Goal: Find specific page/section: Find specific page/section

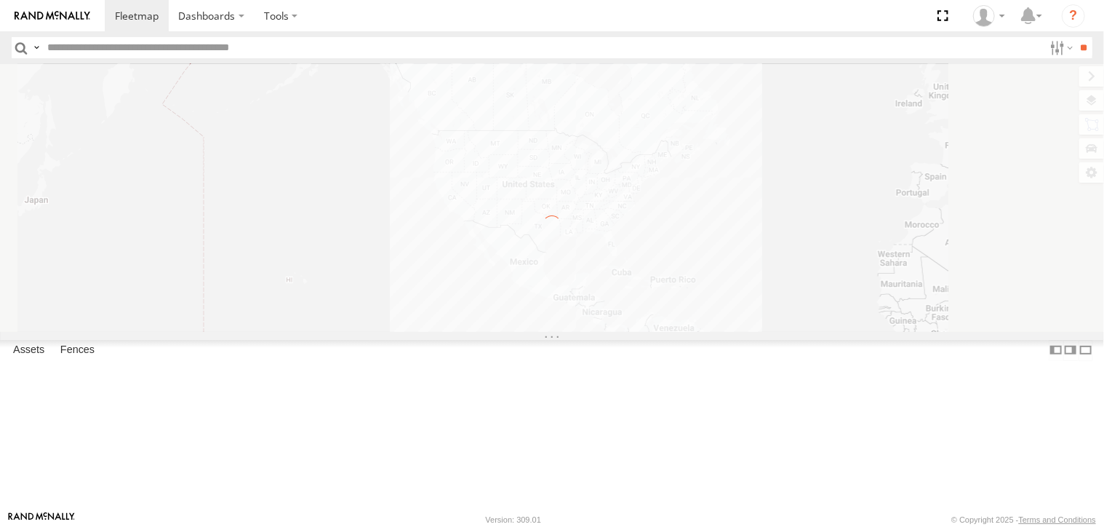
click at [70, 50] on input "text" at bounding box center [542, 47] width 1002 height 21
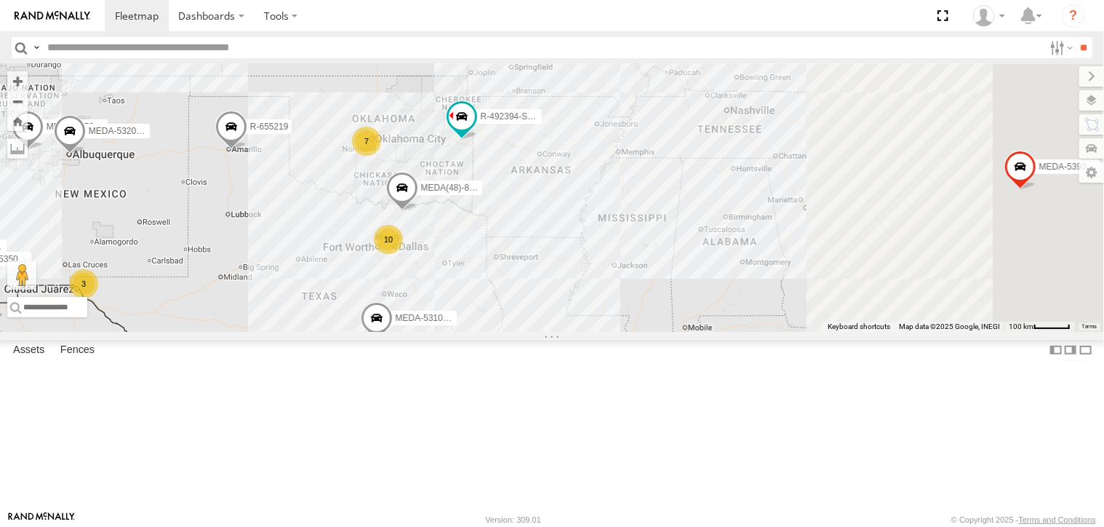
drag, startPoint x: 806, startPoint y: 311, endPoint x: 241, endPoint y: 215, distance: 573.9
click at [252, 220] on main "To navigate the map with touch gestures double-tap and hold your finger on the …" at bounding box center [552, 287] width 1104 height 447
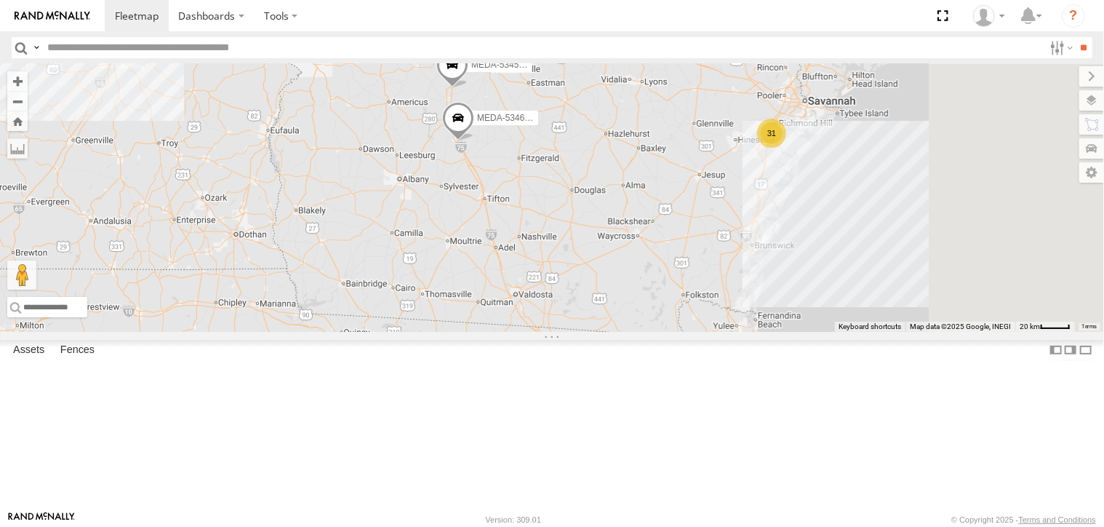
drag, startPoint x: 721, startPoint y: 201, endPoint x: 684, endPoint y: 308, distance: 112.7
click at [684, 308] on div "R-3747-Swing R-401591 MEDA-535204-Roll MEDA-533802-Roll R-460513-Swing MEDA-539…" at bounding box center [552, 198] width 1104 height 268
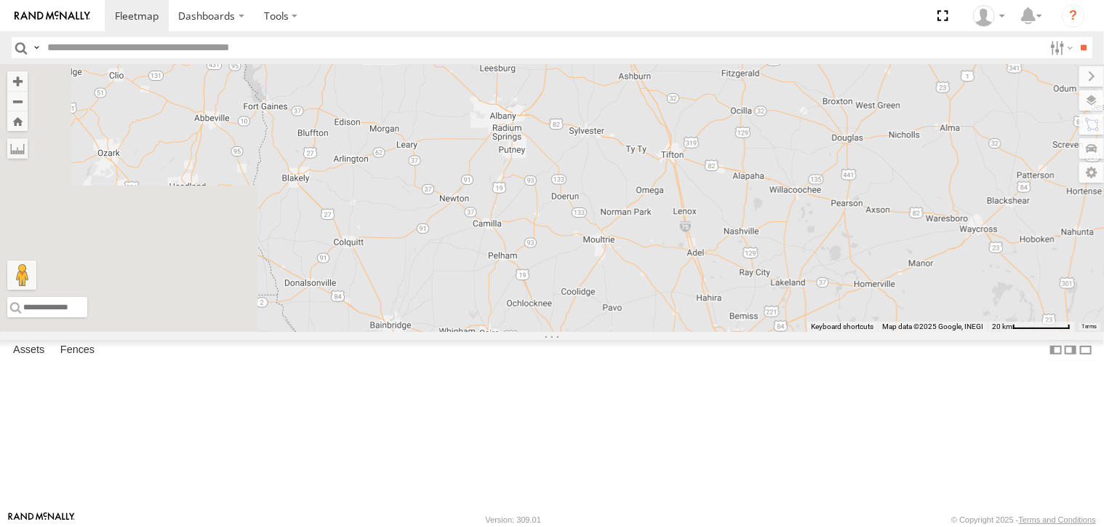
drag, startPoint x: 676, startPoint y: 251, endPoint x: 935, endPoint y: 203, distance: 263.3
click at [944, 204] on div "R-3747-Swing R-401591 MEDA-535204-Roll MEDA-533802-Roll R-460513-Swing MEDA-539…" at bounding box center [552, 198] width 1104 height 268
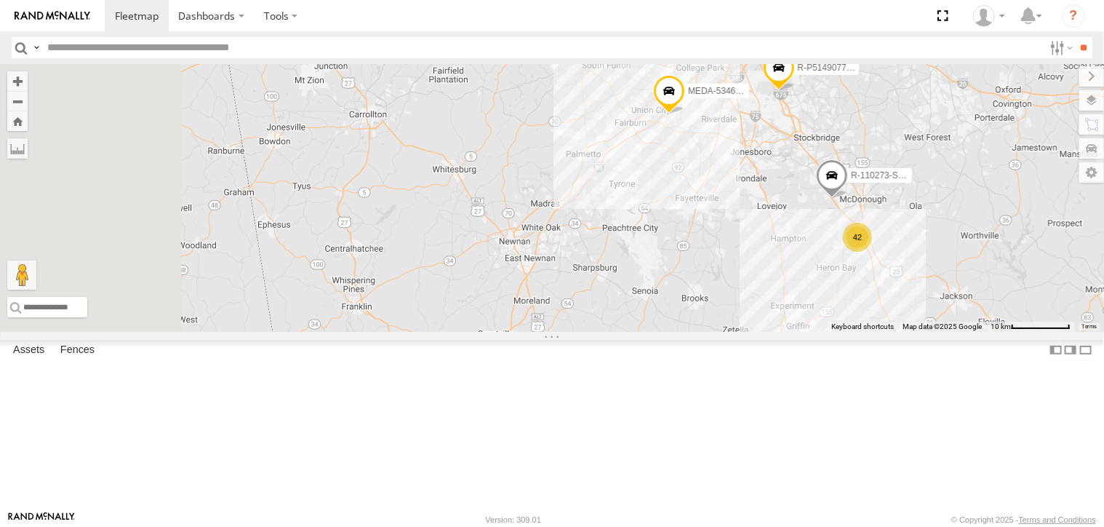
drag, startPoint x: 847, startPoint y: 148, endPoint x: 948, endPoint y: 342, distance: 218.3
click at [948, 332] on div "R-3747-Swing R-401591 MEDA-535204-Roll MEDA-533802-Roll R-460513-Swing MEDA-539…" at bounding box center [552, 198] width 1104 height 268
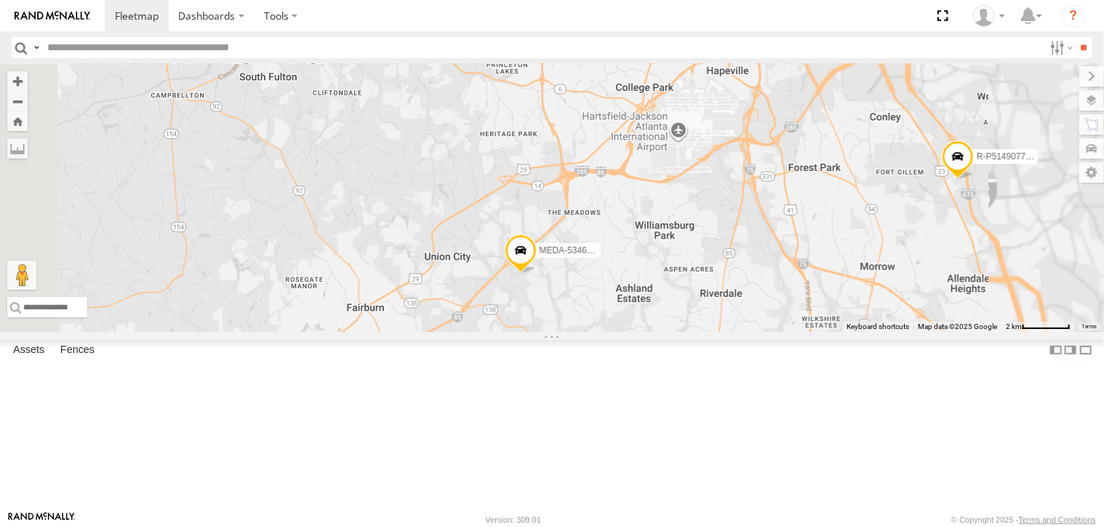
drag, startPoint x: 900, startPoint y: 253, endPoint x: 966, endPoint y: 564, distance: 318.2
click at [966, 526] on html "Dashboards" at bounding box center [552, 263] width 1104 height 527
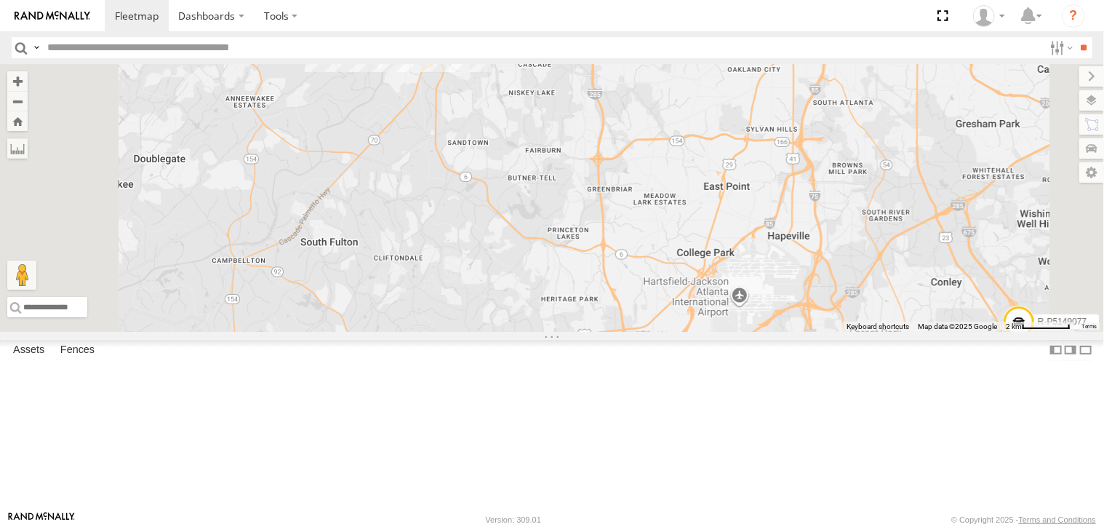
drag, startPoint x: 876, startPoint y: 316, endPoint x: 929, endPoint y: 489, distance: 180.3
click at [936, 332] on div "R-3747-Swing R-401591 MEDA-535204-Roll MEDA-533802-Roll R-460513-Swing MEDA-539…" at bounding box center [552, 198] width 1104 height 268
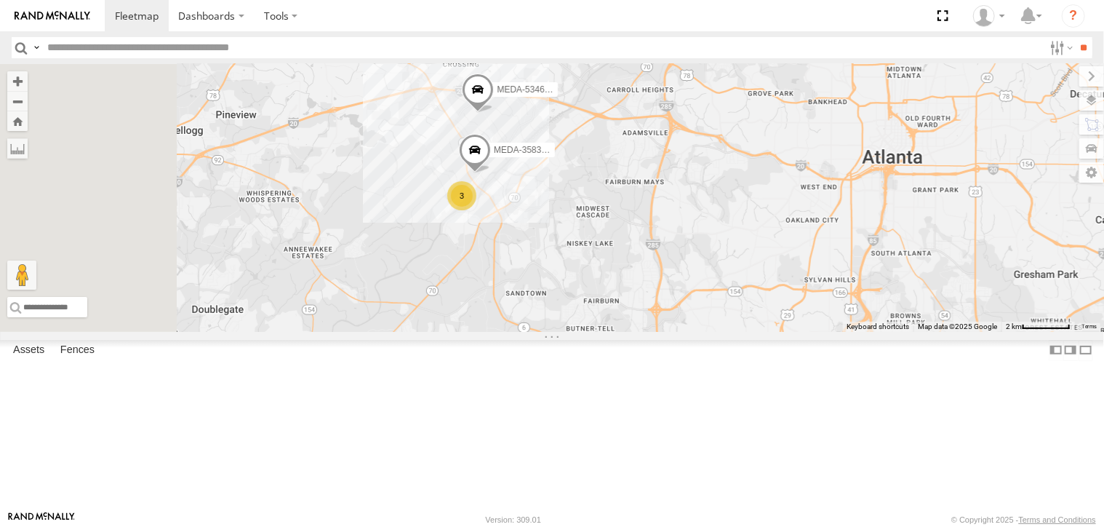
drag, startPoint x: 867, startPoint y: 390, endPoint x: 897, endPoint y: 471, distance: 86.7
click at [897, 332] on div "R-3747-Swing R-401591 MEDA-535204-Roll MEDA-533802-Roll R-460513-Swing MEDA-539…" at bounding box center [552, 198] width 1104 height 268
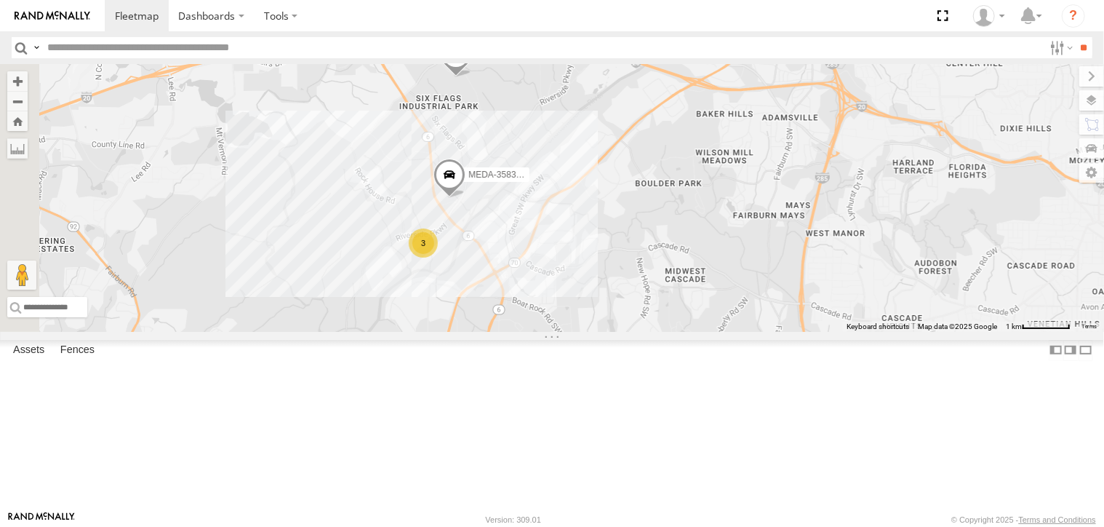
drag, startPoint x: 719, startPoint y: 249, endPoint x: 798, endPoint y: 290, distance: 88.8
click at [798, 291] on div "R-3747-Swing R-401591 MEDA-535204-Roll MEDA-533802-Roll R-460513-Swing MEDA-539…" at bounding box center [552, 198] width 1104 height 268
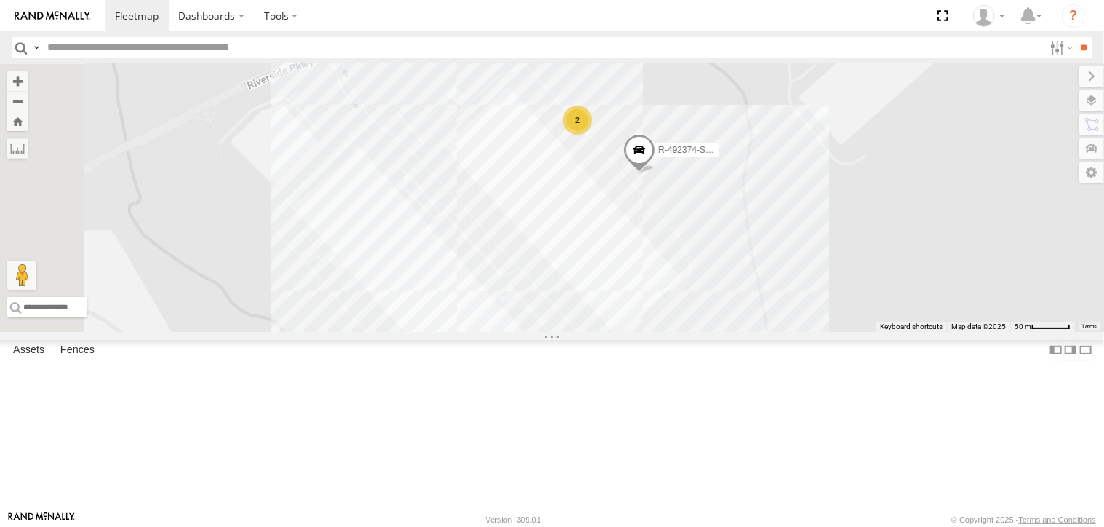
drag, startPoint x: 593, startPoint y: 276, endPoint x: 776, endPoint y: 393, distance: 217.5
click at [776, 332] on div "R-3747-Swing R-401591 MEDA-535204-Roll MEDA-533802-Roll R-460513-Swing MEDA-539…" at bounding box center [552, 198] width 1104 height 268
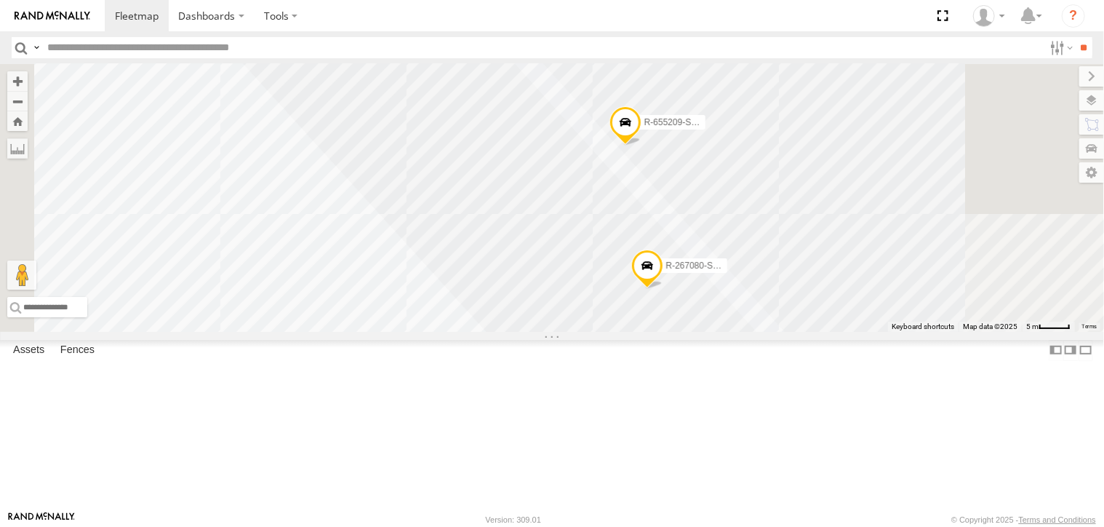
drag, startPoint x: 883, startPoint y: 323, endPoint x: 814, endPoint y: 227, distance: 118.3
click at [829, 244] on div "R-3747-Swing R-401591 MEDA-535204-Roll MEDA-533802-Roll R-460513-Swing MEDA-539…" at bounding box center [552, 198] width 1104 height 268
